Goal: Task Accomplishment & Management: Manage account settings

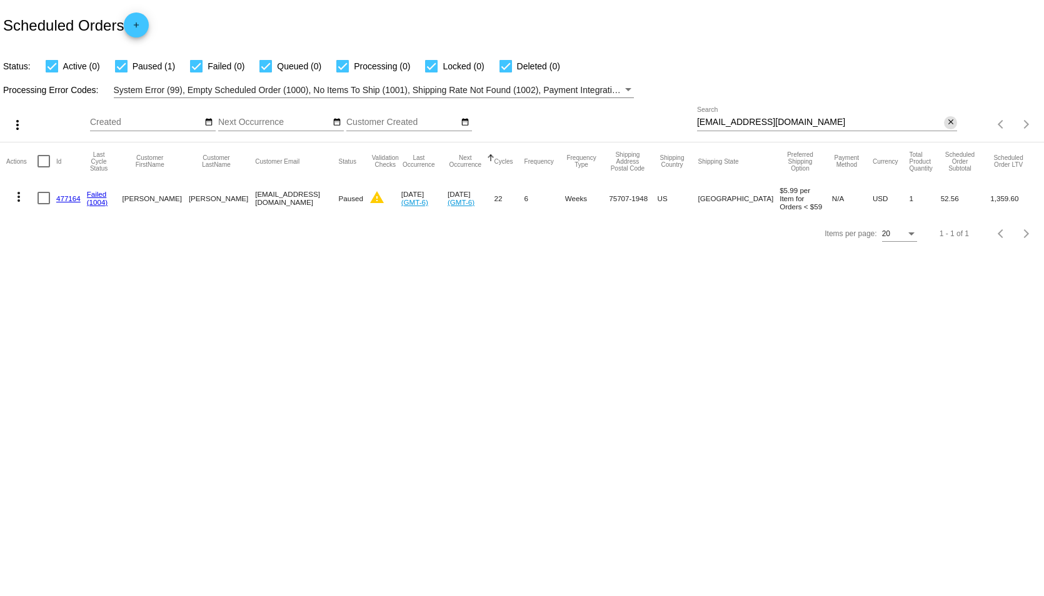
click at [947, 124] on mat-icon "close" at bounding box center [950, 122] width 9 height 10
click at [890, 121] on div "search" at bounding box center [827, 124] width 260 height 19
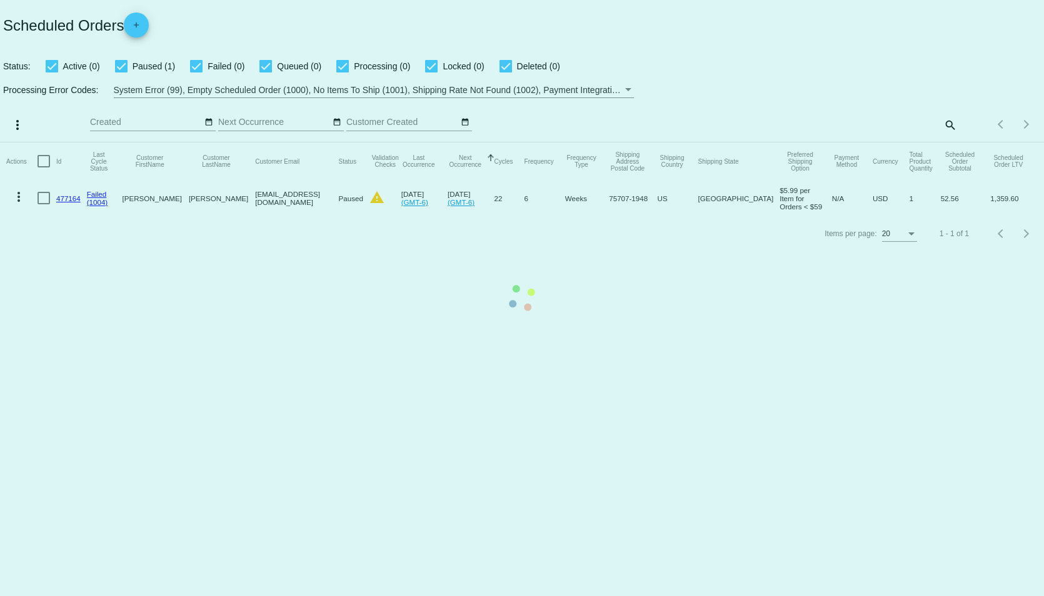
click at [949, 142] on mat-table "Actions Id Last Cycle Status Customer FirstName Customer LastName Customer Emai…" at bounding box center [522, 179] width 1044 height 74
click at [953, 142] on mat-table "Actions Id Last Cycle Status Customer FirstName Customer LastName Customer Emai…" at bounding box center [522, 179] width 1044 height 74
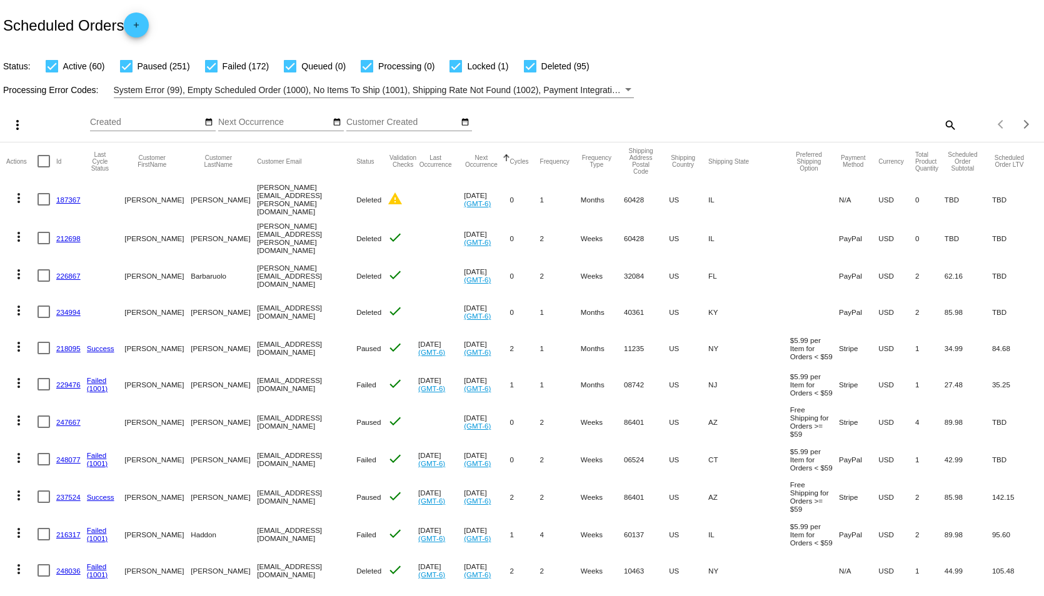
click at [942, 125] on mat-icon "search" at bounding box center [949, 124] width 15 height 19
click at [892, 125] on input "Search" at bounding box center [827, 122] width 260 height 10
paste input "[EMAIL_ADDRESS][DOMAIN_NAME]"
type input "[EMAIL_ADDRESS][DOMAIN_NAME]"
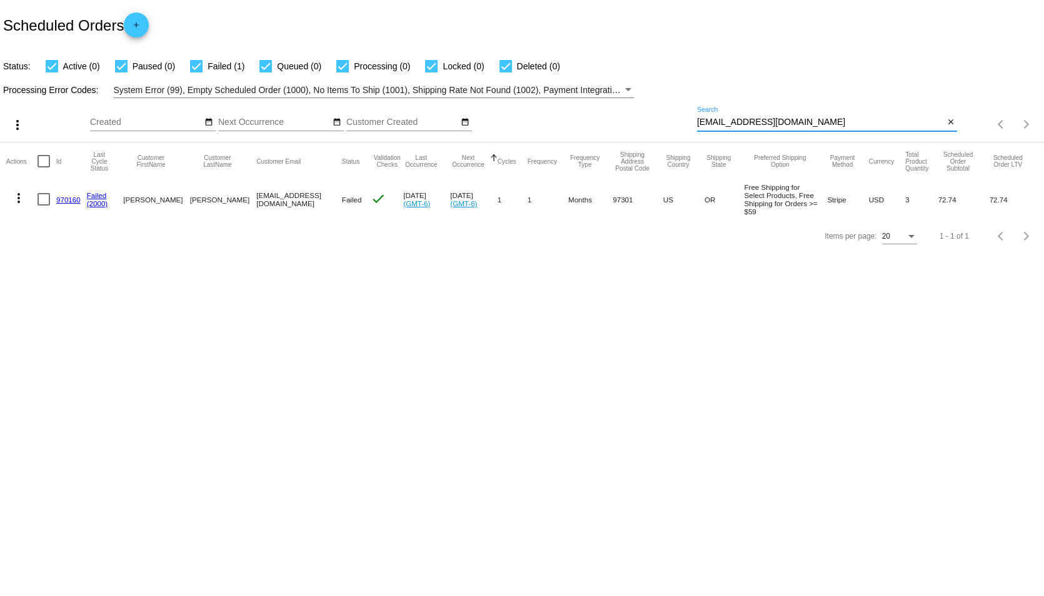
click at [67, 200] on link "970160" at bounding box center [68, 200] width 24 height 8
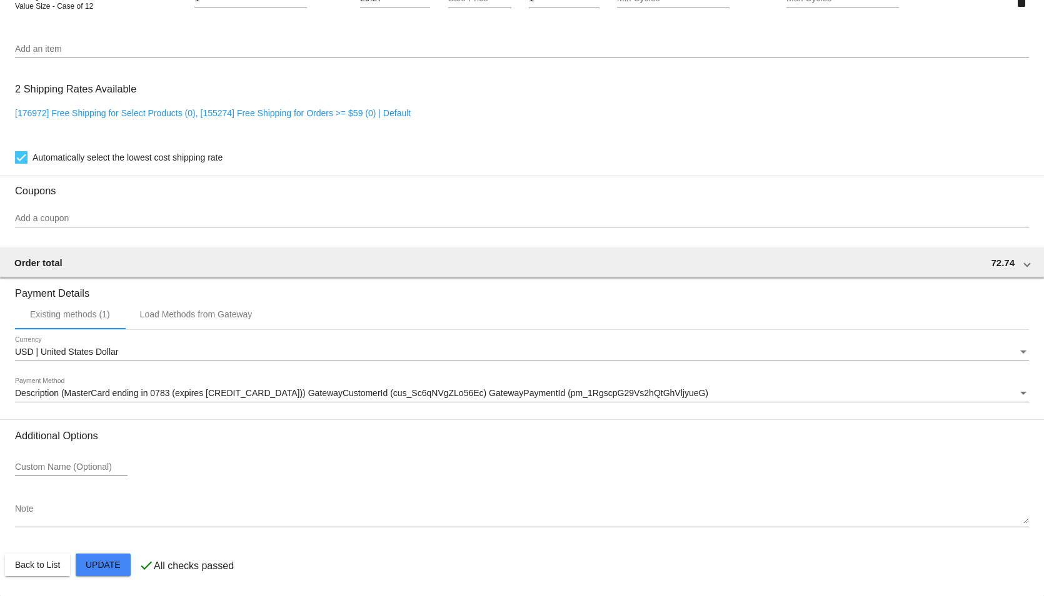
scroll to position [1025, 0]
click at [1020, 394] on div "Payment Method" at bounding box center [1023, 393] width 6 height 3
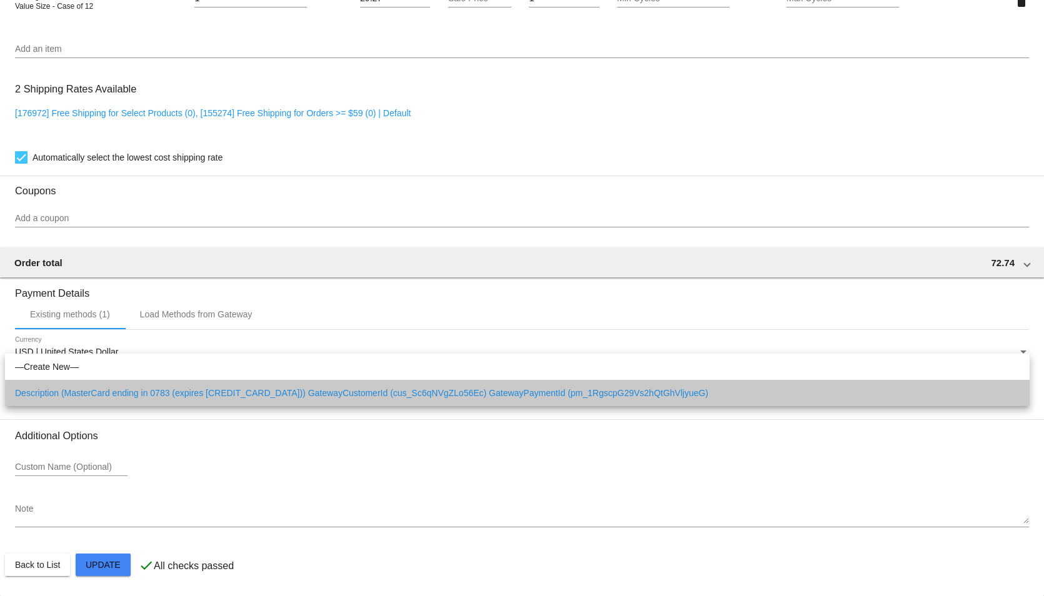
click at [689, 392] on span "Description (MasterCard ending in 0783 (expires [CREDIT_CARD_DATA])) GatewayCus…" at bounding box center [517, 393] width 1004 height 26
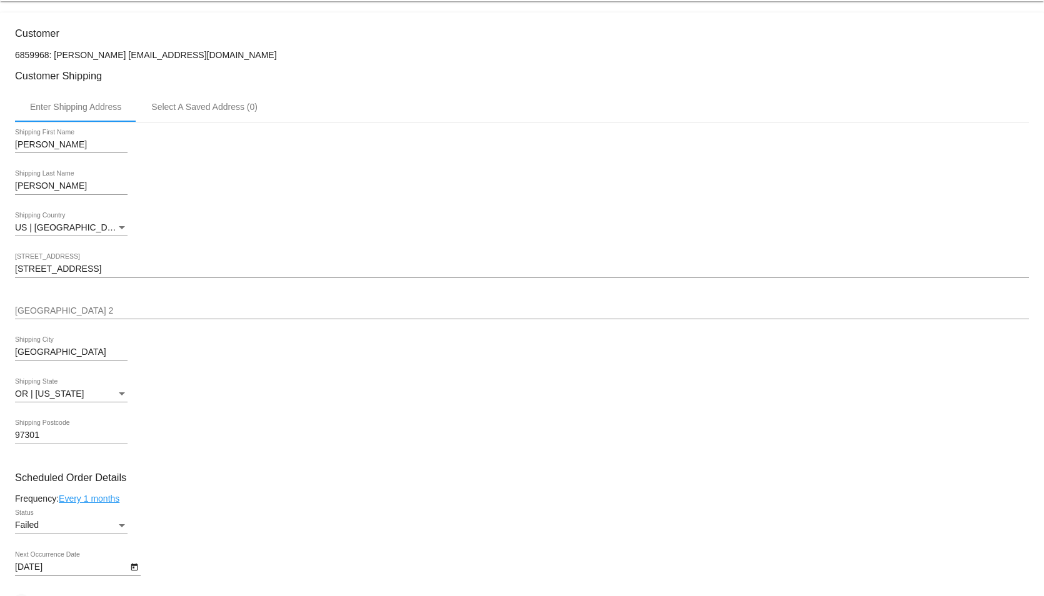
scroll to position [275, 0]
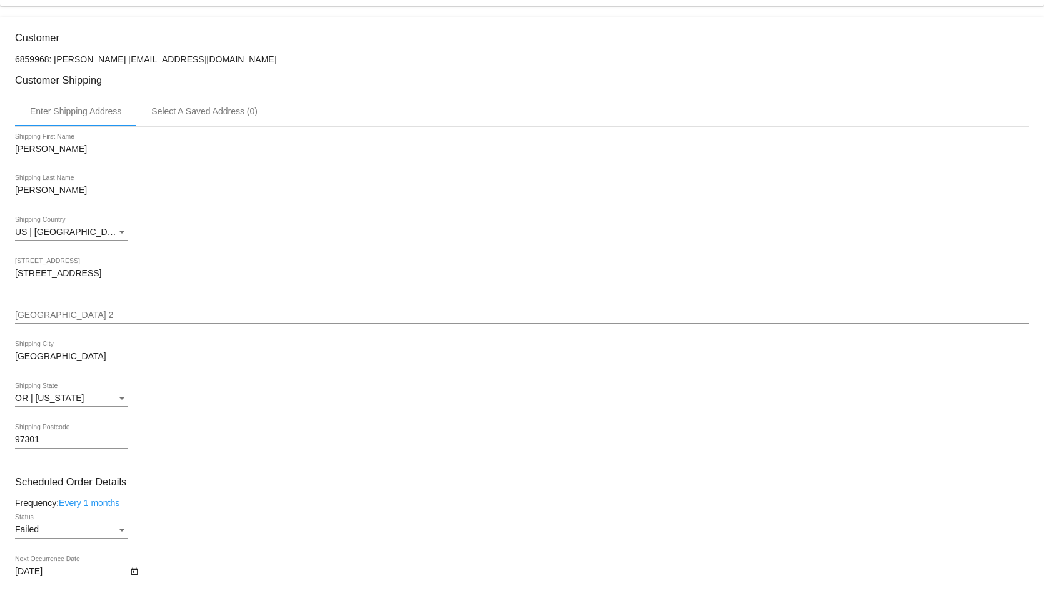
click at [124, 532] on div "Status" at bounding box center [122, 530] width 6 height 3
click at [56, 487] on span "Active" at bounding box center [71, 484] width 112 height 26
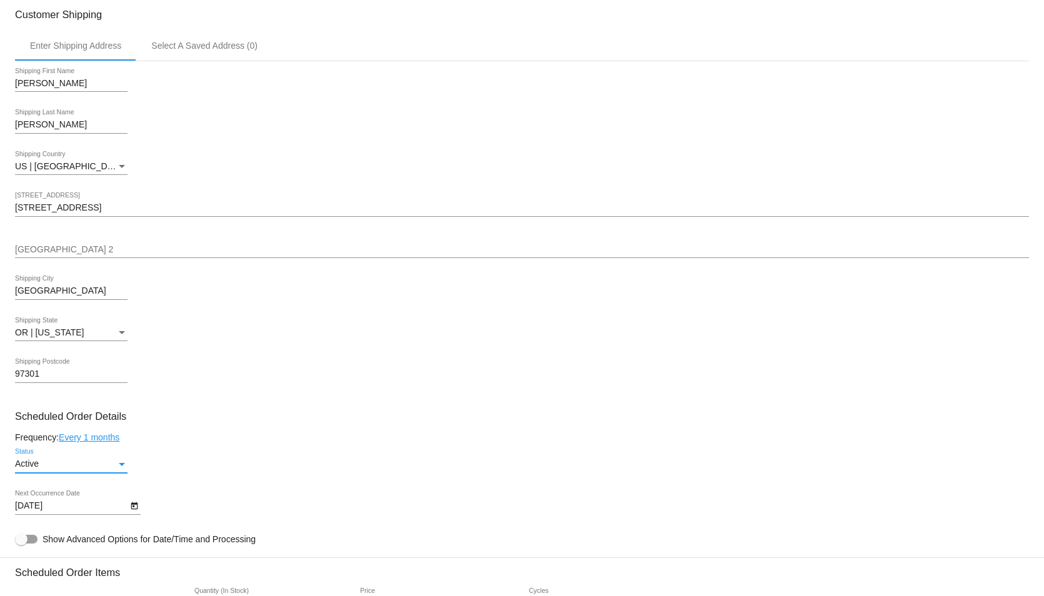
scroll to position [462, 0]
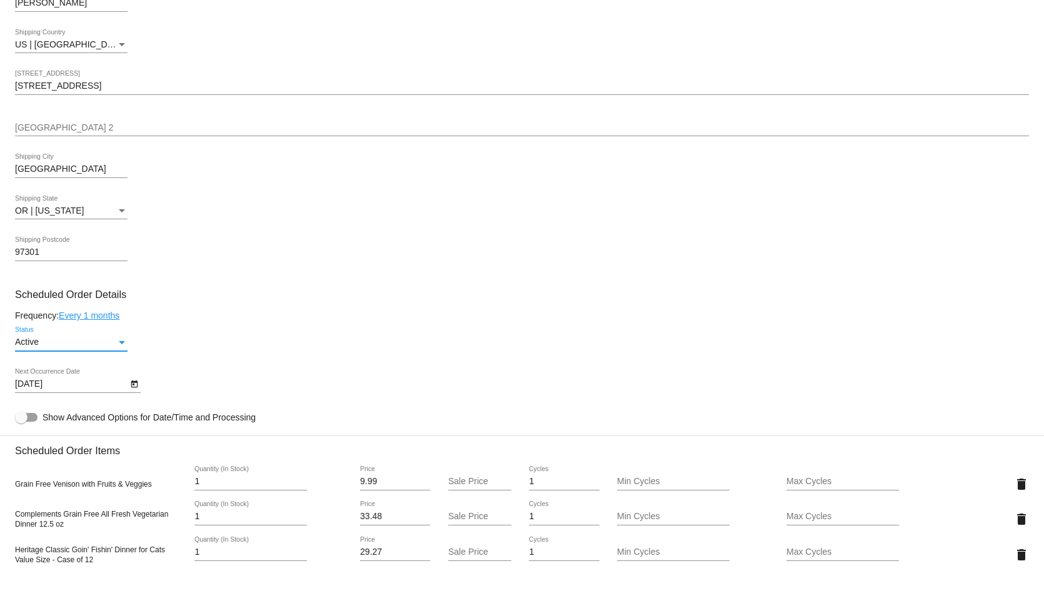
click at [133, 388] on icon "Open calendar" at bounding box center [134, 384] width 7 height 7
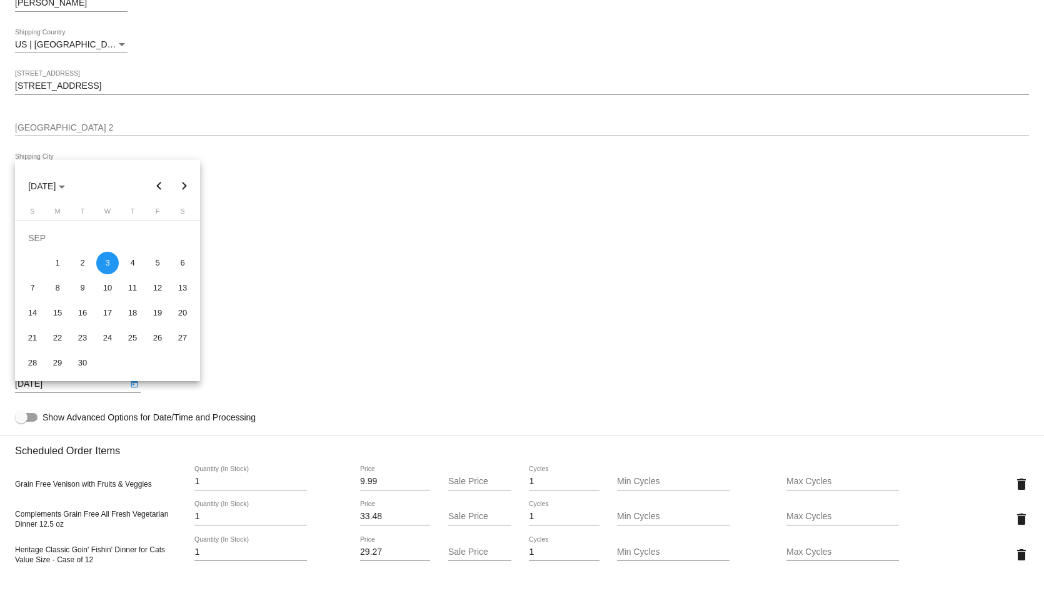
click at [292, 249] on div at bounding box center [522, 298] width 1044 height 596
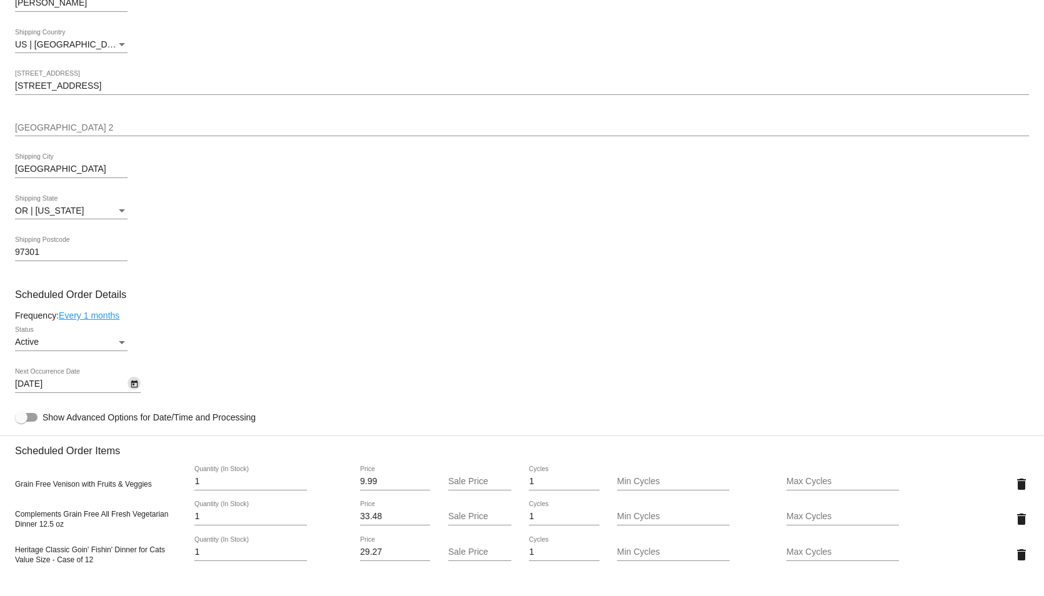
click at [121, 391] on body "arrow_back Scheduled Order #970160 Active more_vert Last Processing Cycle ID: 9…" at bounding box center [522, 298] width 1044 height 596
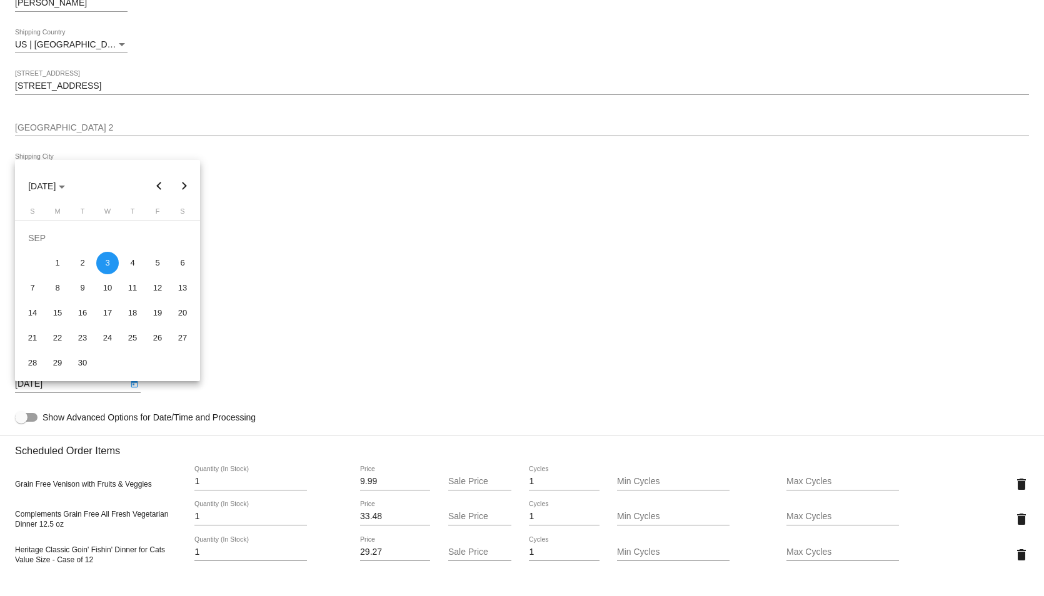
click at [187, 189] on button "Next month" at bounding box center [184, 186] width 25 height 25
click at [64, 257] on div "6" at bounding box center [57, 263] width 22 height 22
type input "[DATE]"
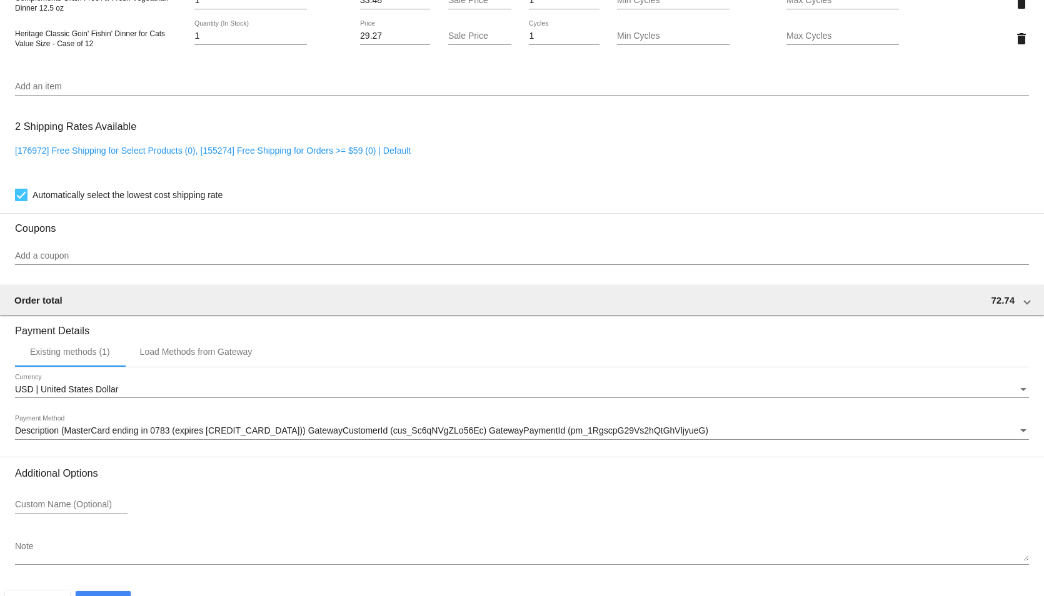
scroll to position [1025, 0]
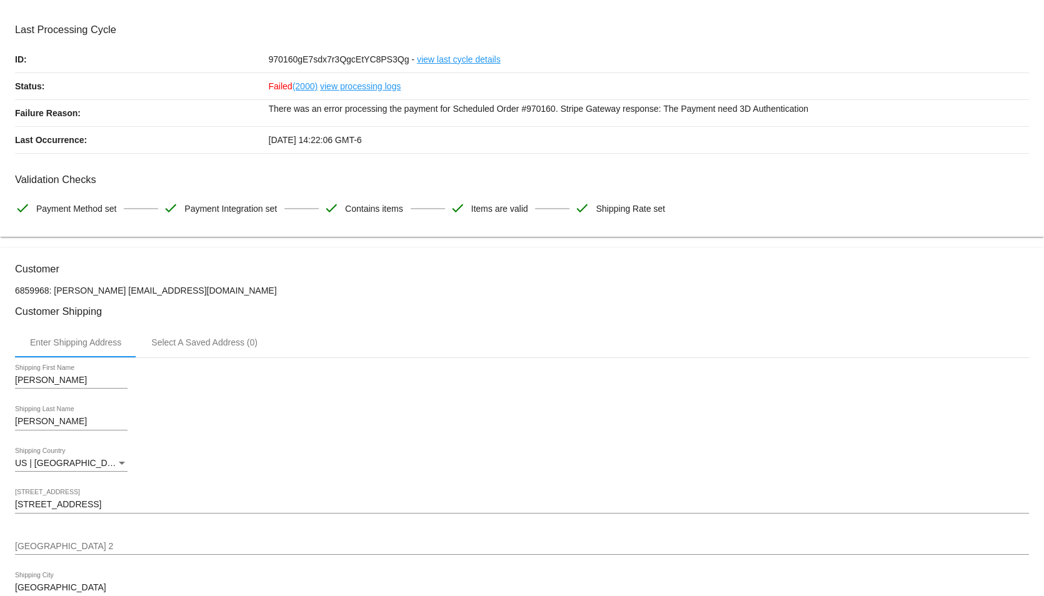
scroll to position [0, 0]
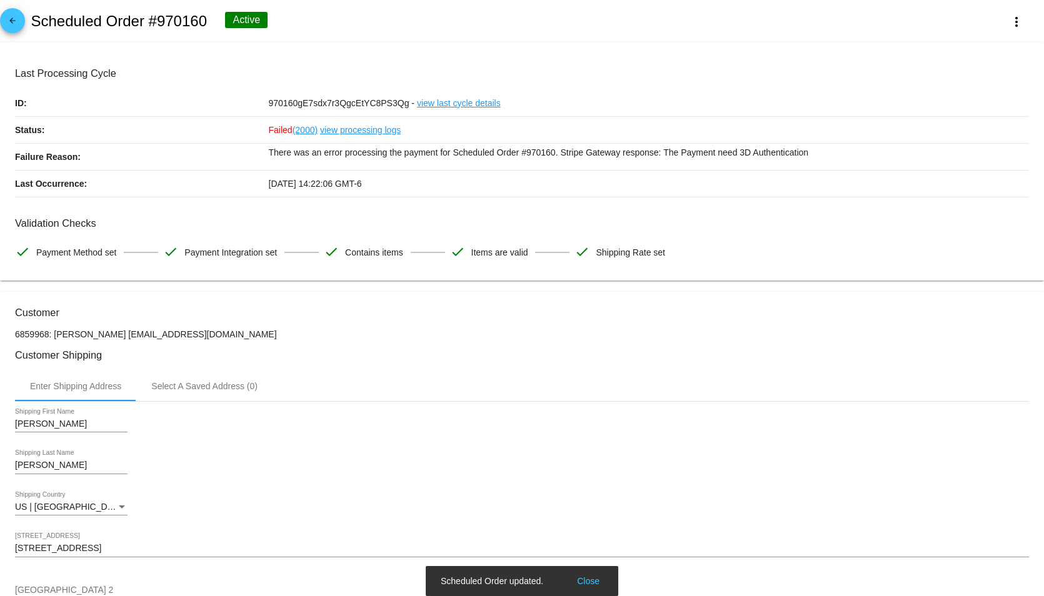
click at [385, 130] on link "view processing logs" at bounding box center [360, 130] width 81 height 26
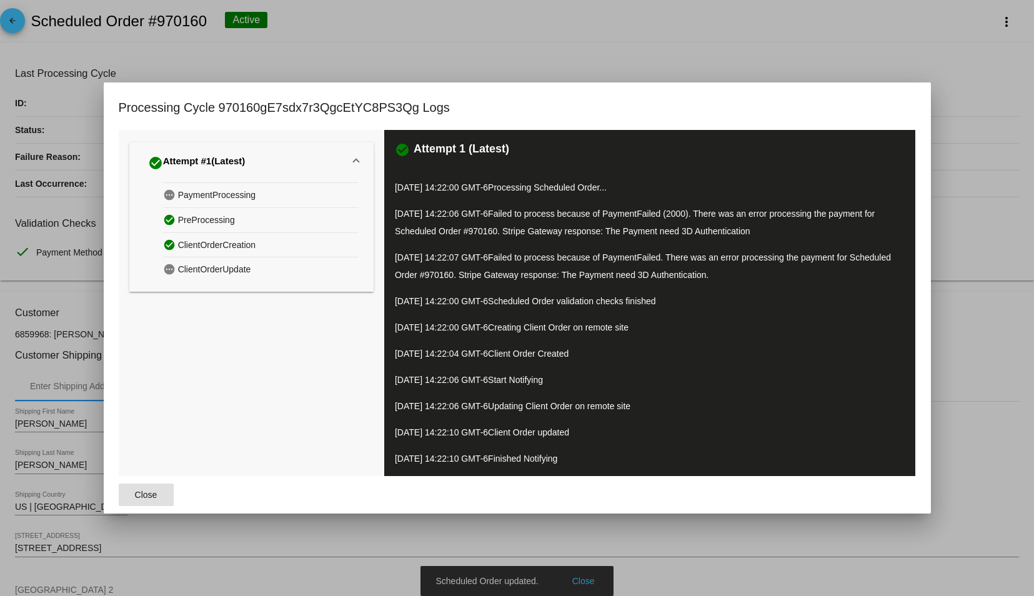
click at [143, 500] on button "Close" at bounding box center [146, 495] width 55 height 22
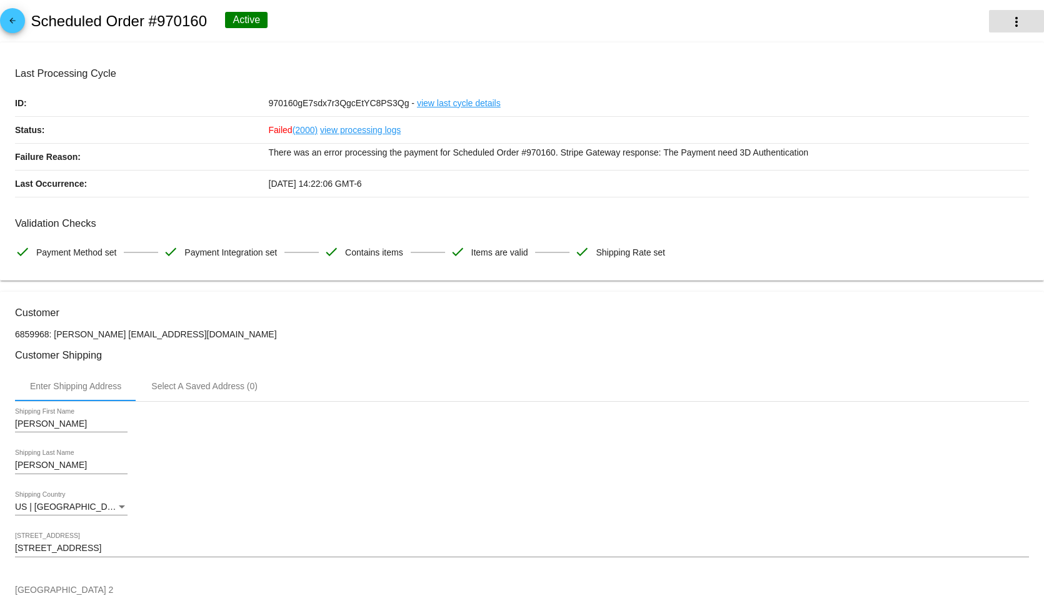
click at [1015, 26] on button "more_vert" at bounding box center [1016, 21] width 55 height 22
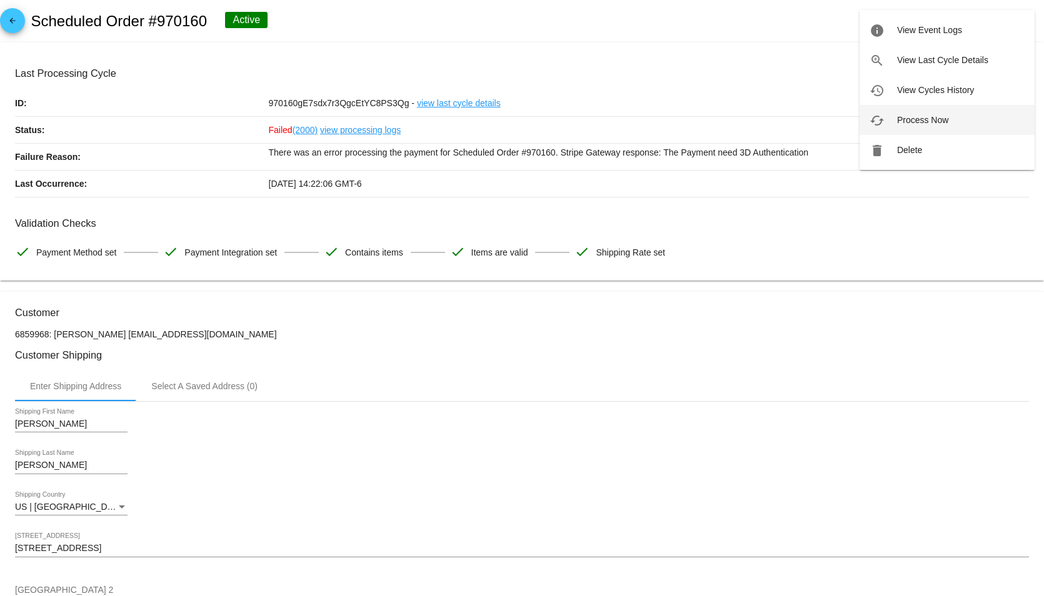
click at [939, 122] on span "Process Now" at bounding box center [922, 120] width 51 height 10
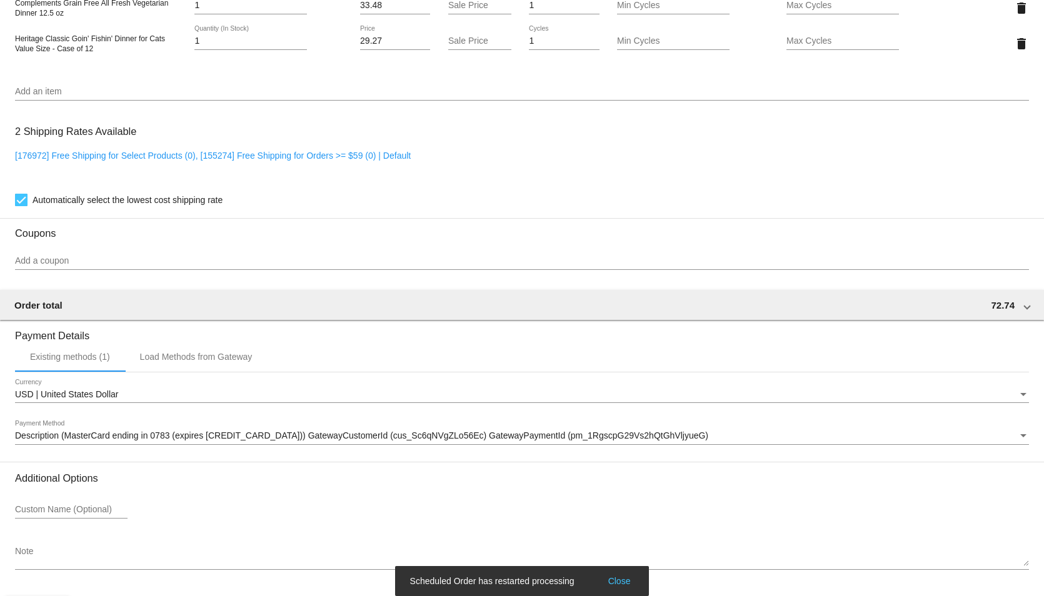
scroll to position [998, 0]
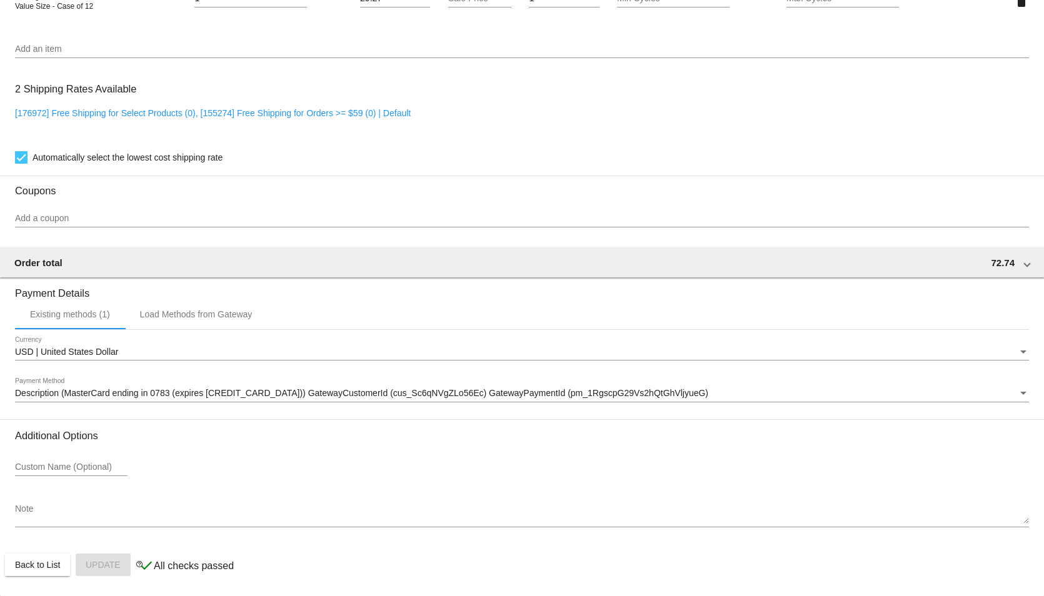
click at [251, 386] on div "Description (MasterCard ending in 0783 (expires [CREDIT_CARD_DATA])) GatewayCus…" at bounding box center [522, 390] width 1014 height 24
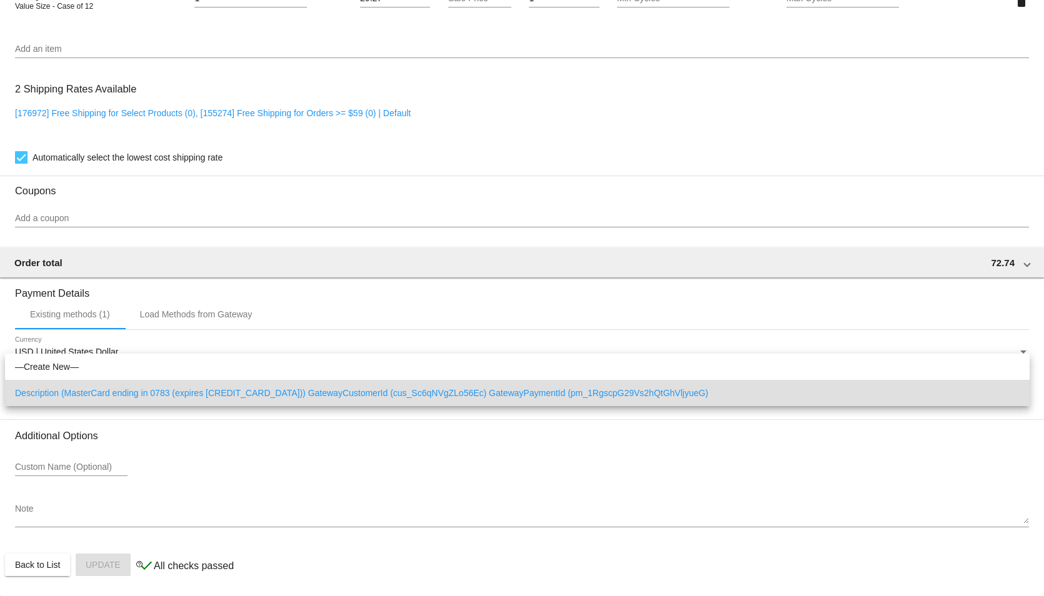
click at [306, 332] on div at bounding box center [522, 298] width 1044 height 596
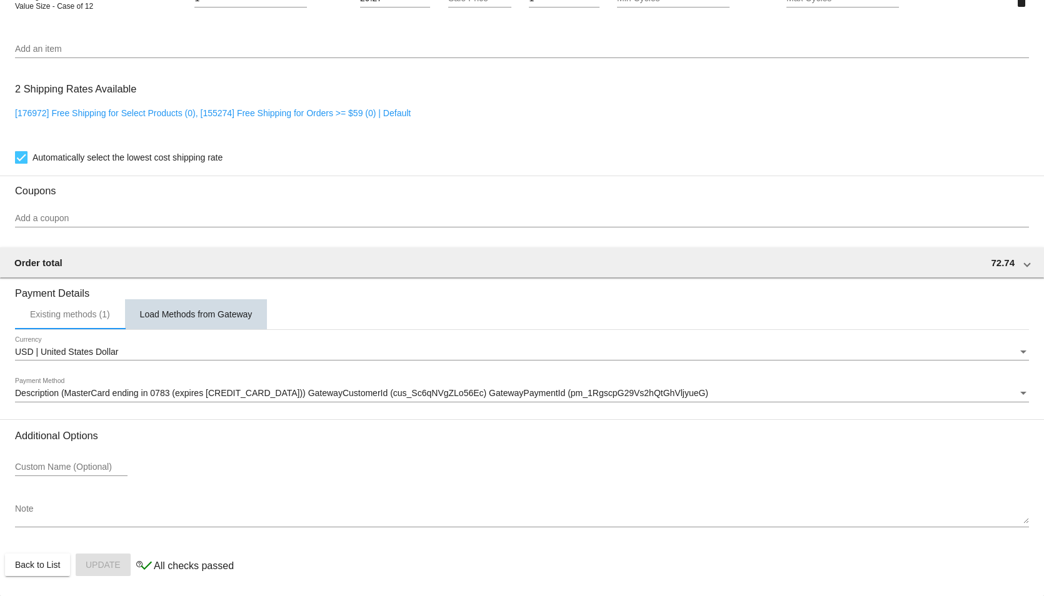
click at [264, 317] on div "Load Methods from Gateway" at bounding box center [196, 314] width 142 height 30
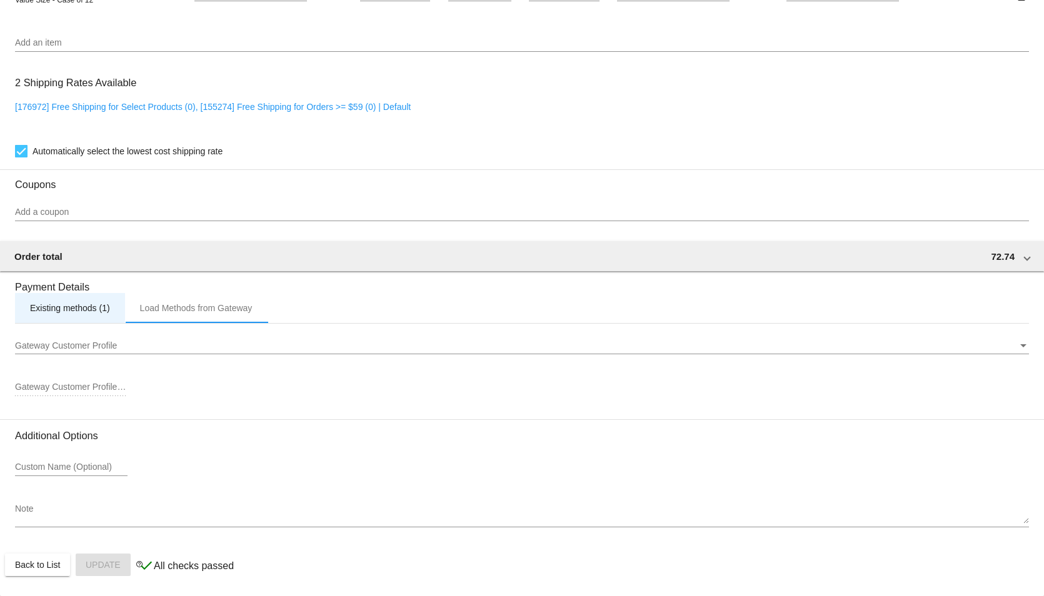
click at [52, 312] on div "Existing methods (1)" at bounding box center [70, 308] width 80 height 10
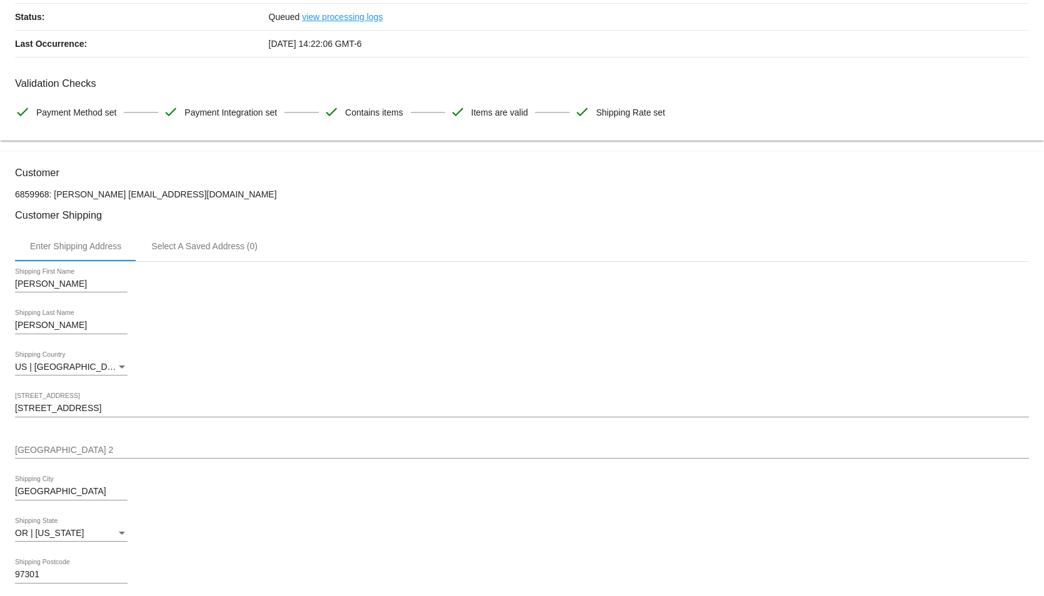
scroll to position [0, 0]
